Goal: Task Accomplishment & Management: Complete application form

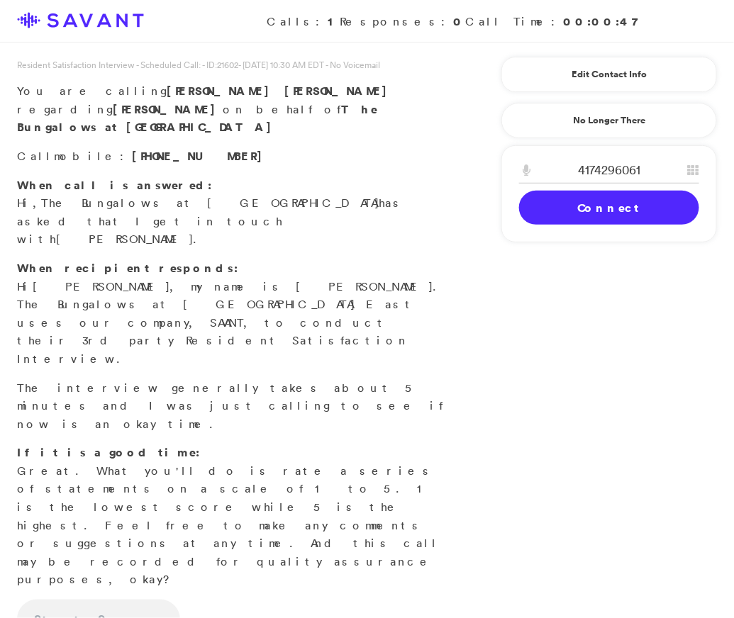
click at [585, 209] on link "Connect" at bounding box center [609, 208] width 180 height 34
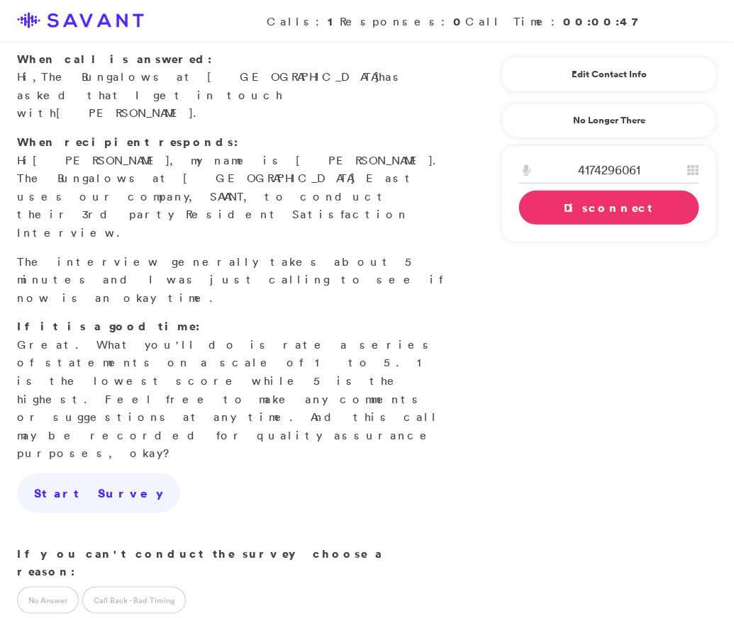
scroll to position [284, 0]
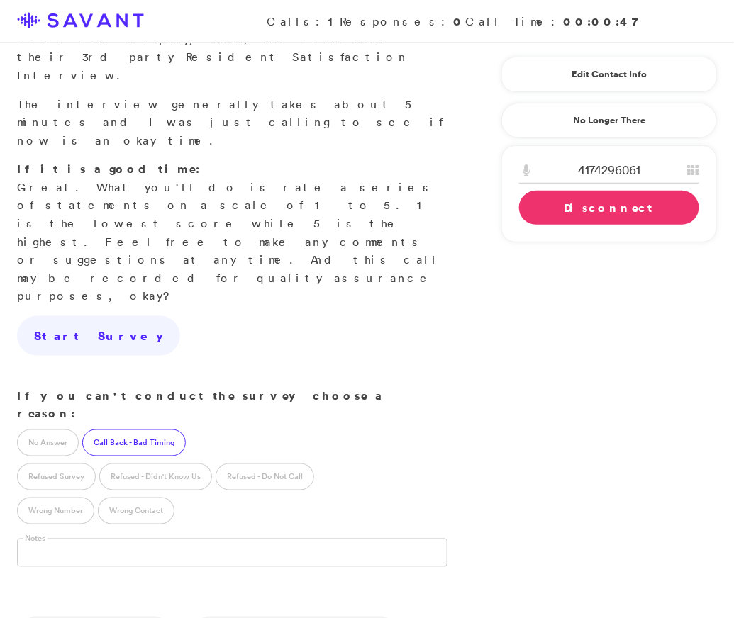
click at [142, 430] on label "Call Back - Bad Timing" at bounding box center [134, 443] width 104 height 27
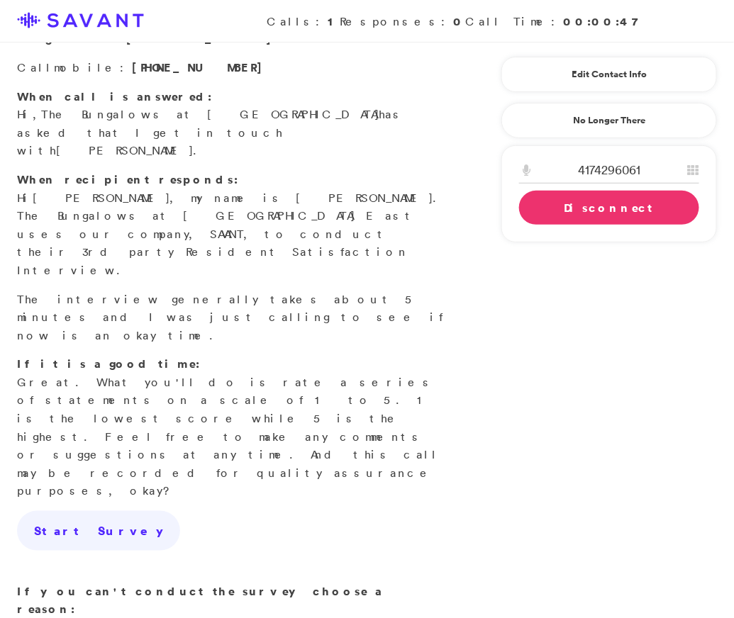
scroll to position [82, 0]
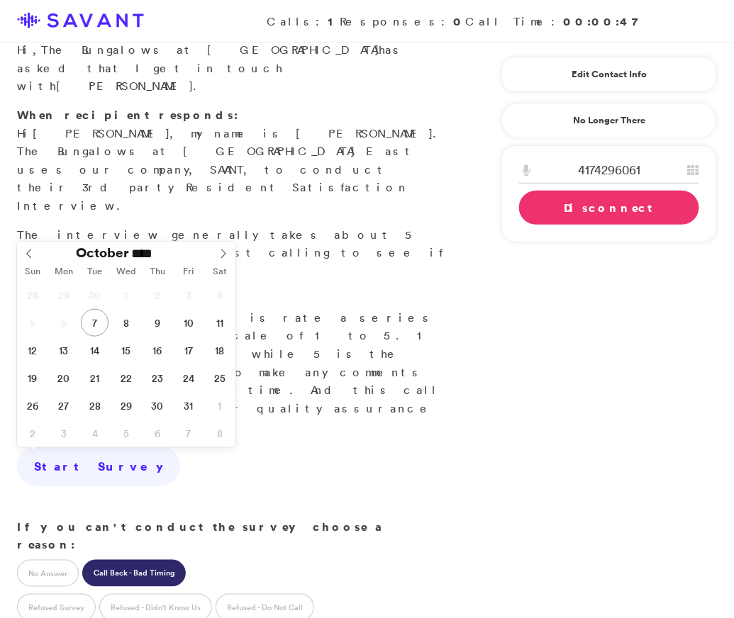
scroll to position [169, 0]
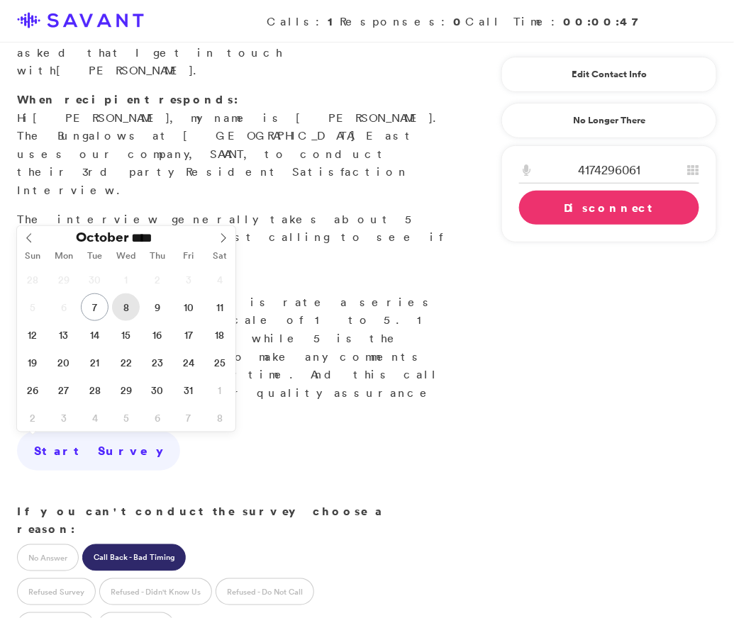
type input "**********"
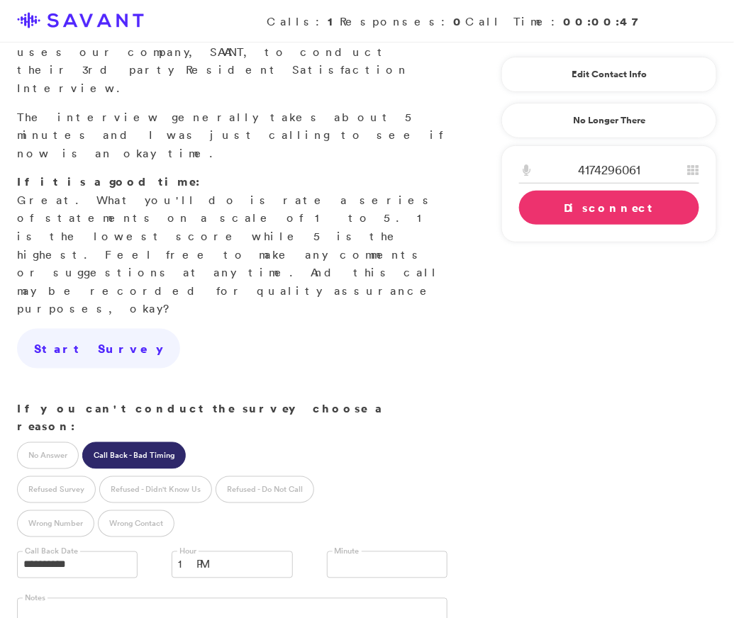
scroll to position [299, 0]
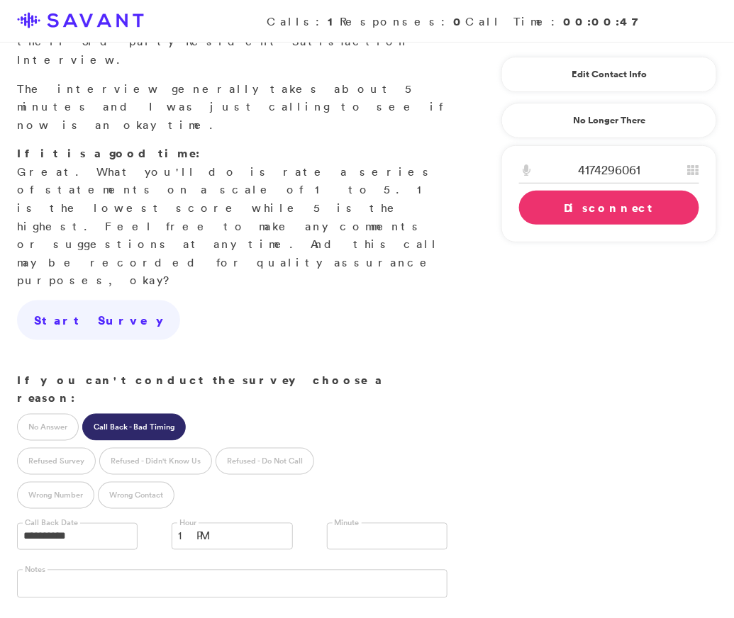
click at [556, 204] on link "Disconnect" at bounding box center [609, 208] width 180 height 34
